Goal: Entertainment & Leisure: Consume media (video, audio)

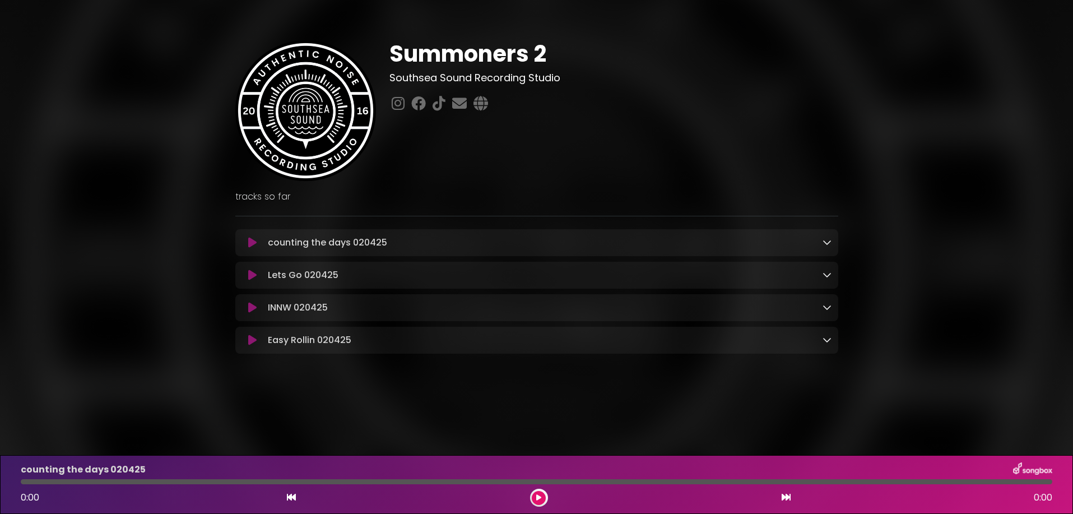
click at [349, 239] on p "counting the days 020425 Loading Track..." at bounding box center [327, 242] width 119 height 13
click at [536, 498] on icon at bounding box center [538, 497] width 5 height 7
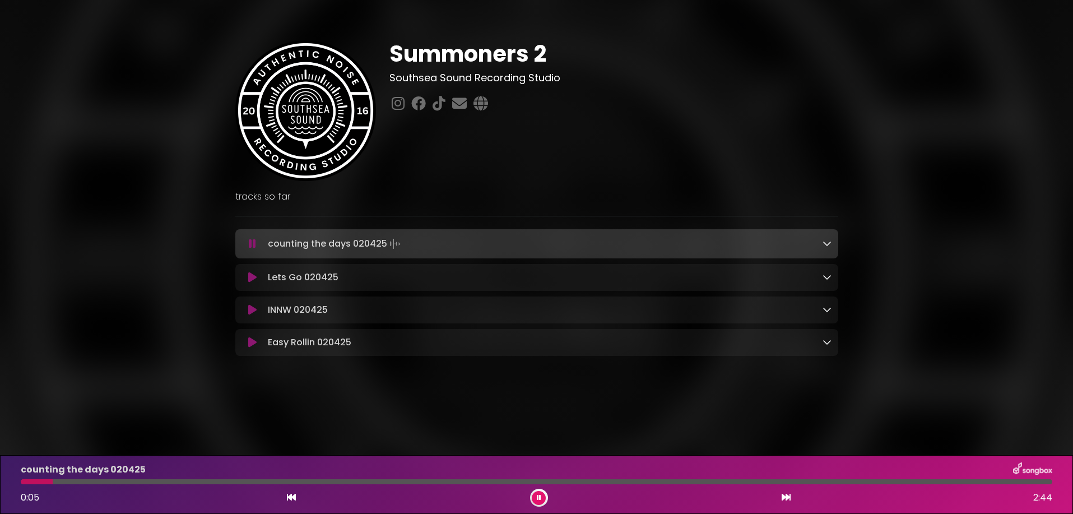
click at [537, 498] on icon at bounding box center [539, 497] width 4 height 7
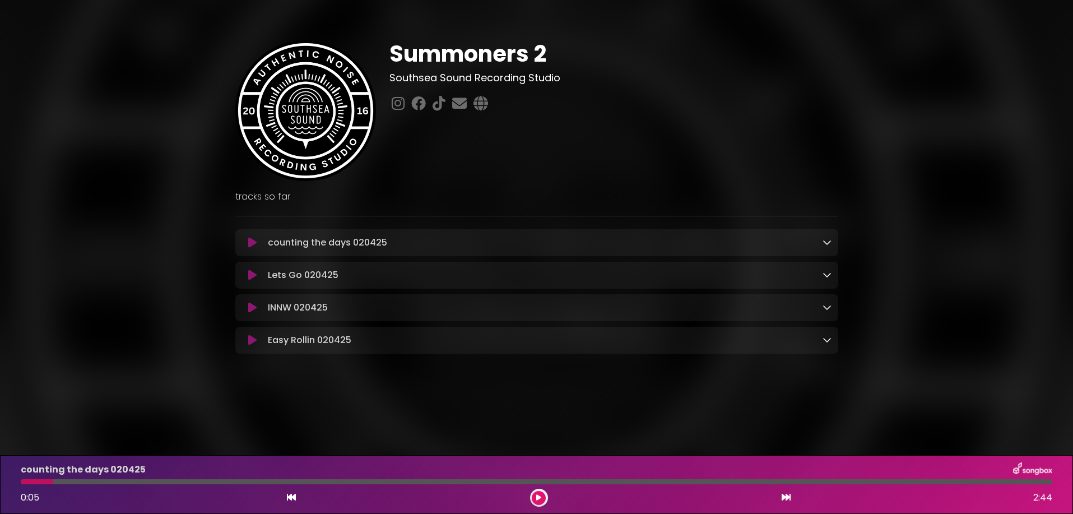
click at [292, 496] on icon at bounding box center [291, 497] width 9 height 9
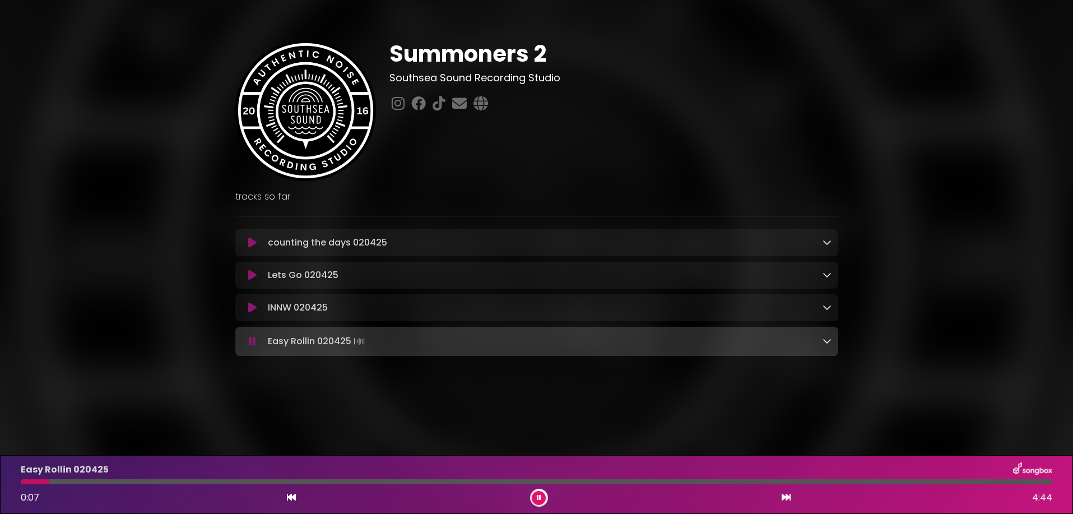
click at [255, 243] on icon at bounding box center [252, 242] width 8 height 11
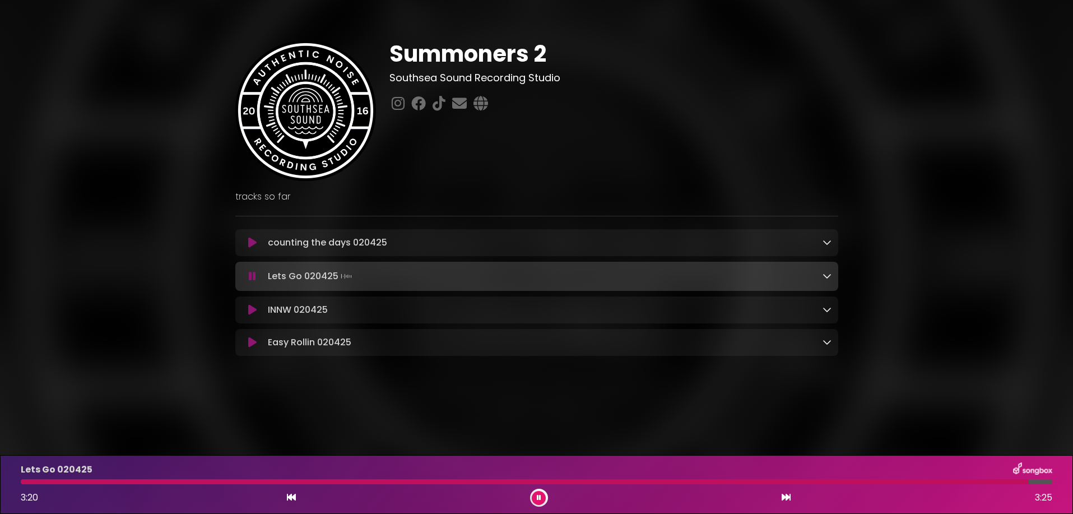
click at [253, 309] on icon at bounding box center [252, 309] width 8 height 11
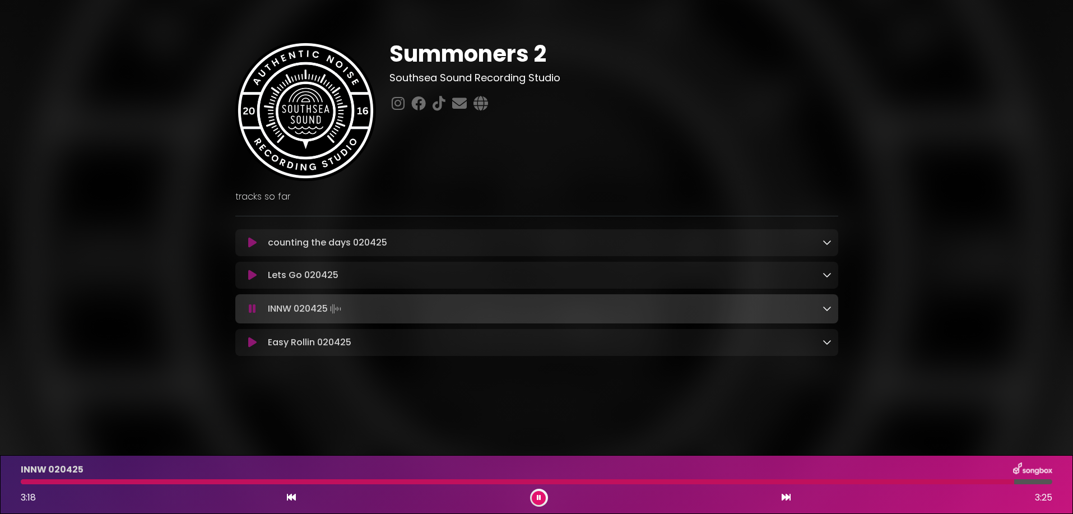
click at [723, 474] on div "INNW 020425" at bounding box center [536, 469] width 1045 height 15
click at [721, 485] on div "INNW [DATE] 3:18 3:25" at bounding box center [536, 484] width 1045 height 44
click at [715, 480] on div at bounding box center [520, 481] width 999 height 5
click at [684, 480] on div at bounding box center [372, 481] width 702 height 5
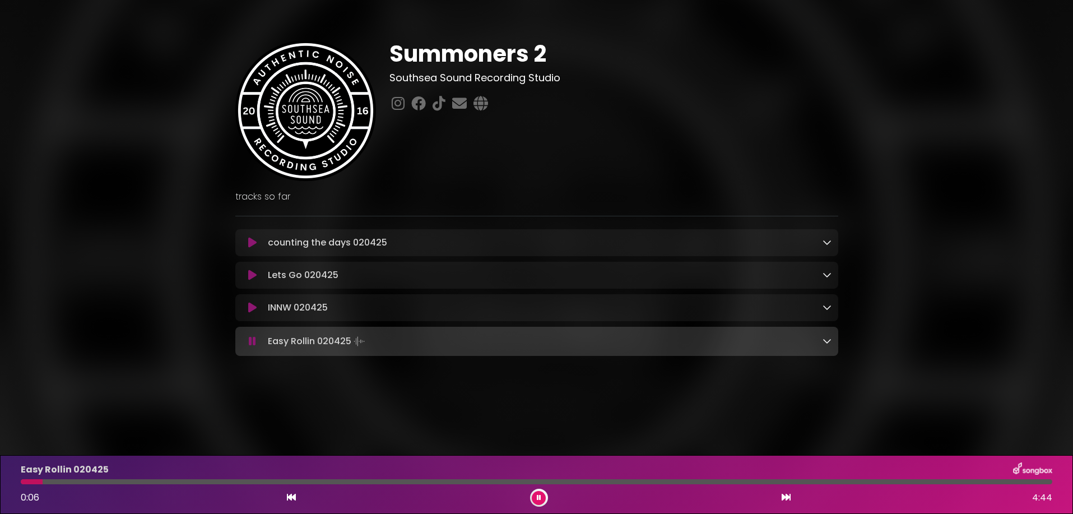
drag, startPoint x: 540, startPoint y: 488, endPoint x: 543, endPoint y: 497, distance: 9.4
click at [539, 490] on div at bounding box center [539, 498] width 18 height 18
click at [544, 502] on button at bounding box center [539, 498] width 14 height 14
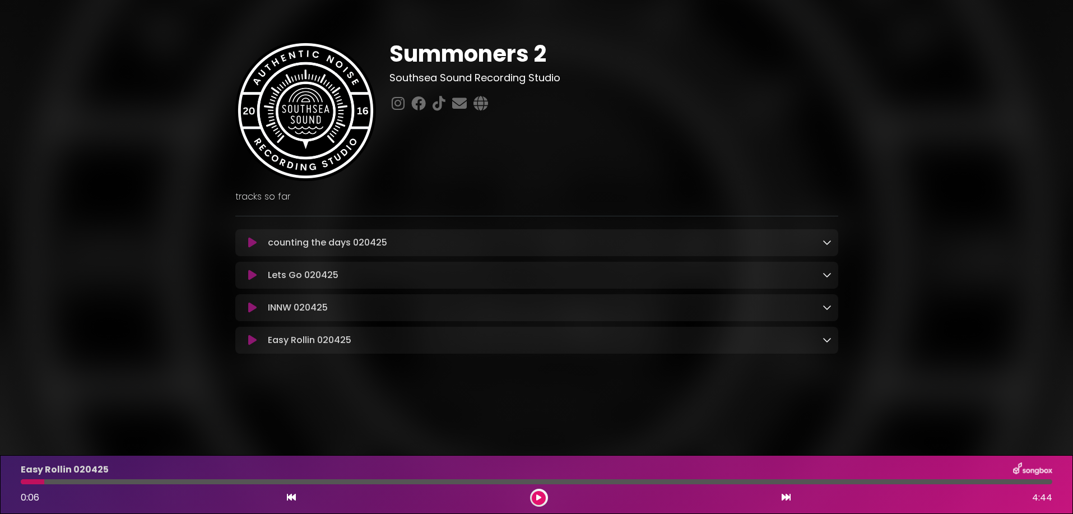
click at [544, 500] on button at bounding box center [539, 498] width 14 height 14
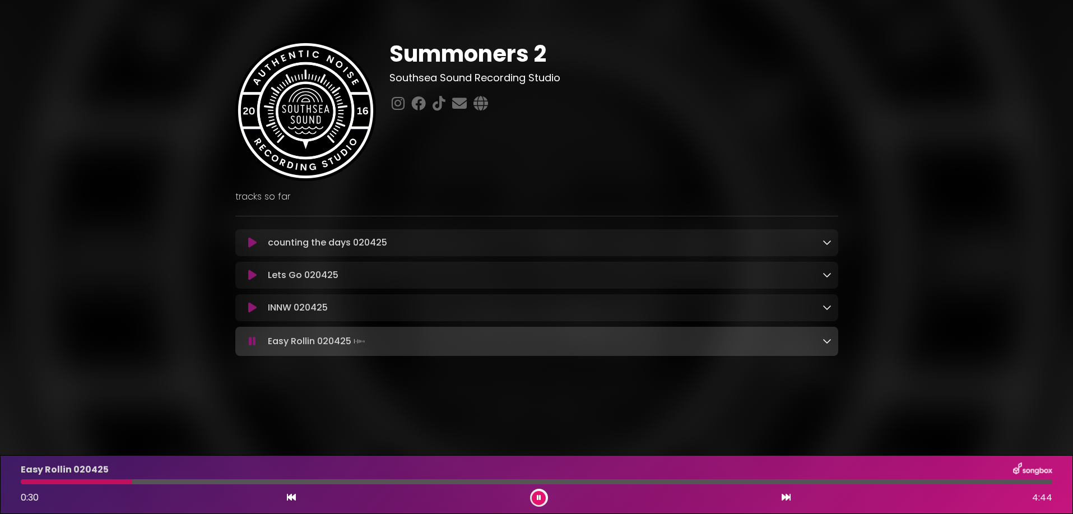
click at [51, 482] on div at bounding box center [77, 481] width 112 height 5
click at [71, 484] on div at bounding box center [537, 481] width 1032 height 5
click at [78, 483] on div at bounding box center [537, 481] width 1032 height 5
click at [100, 483] on div at bounding box center [70, 481] width 99 height 5
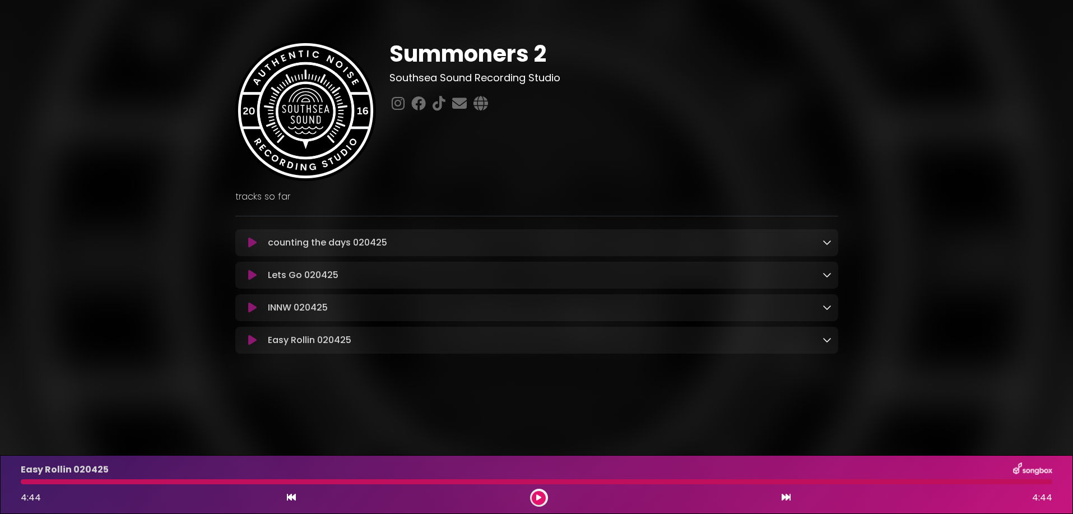
click at [257, 309] on button at bounding box center [253, 307] width 22 height 11
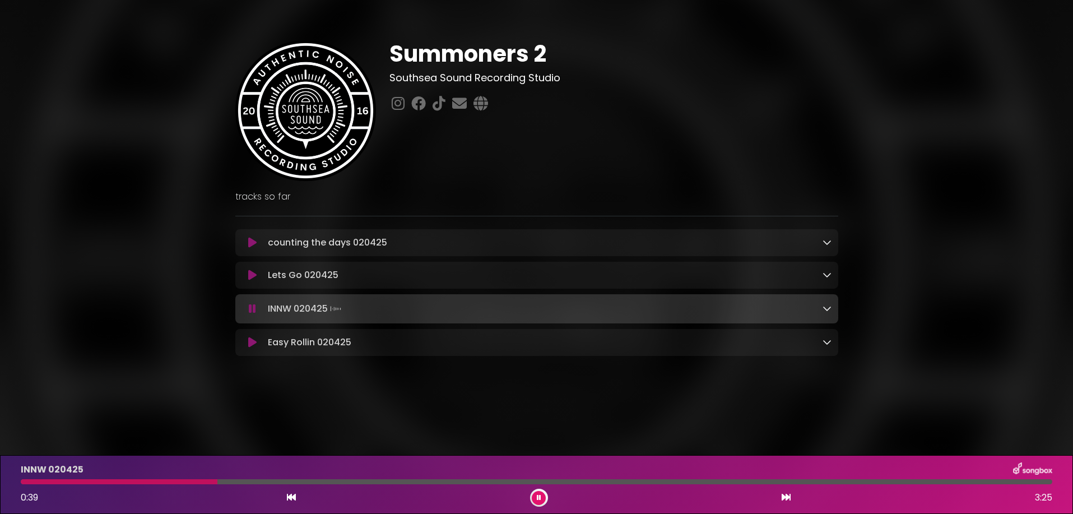
click at [540, 497] on icon at bounding box center [539, 497] width 4 height 7
